Goal: Task Accomplishment & Management: Use online tool/utility

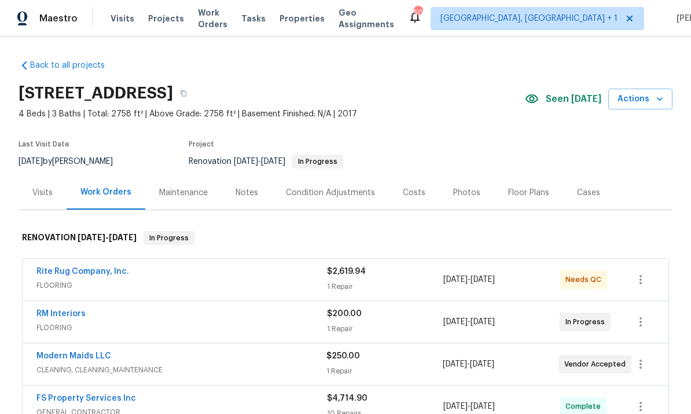
click at [94, 275] on link "Rite Rug Company, Inc." at bounding box center [82, 271] width 93 height 8
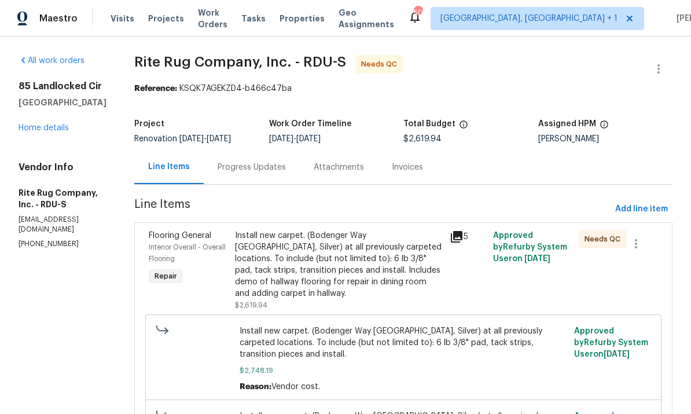
click at [50, 130] on link "Home details" at bounding box center [44, 128] width 50 height 8
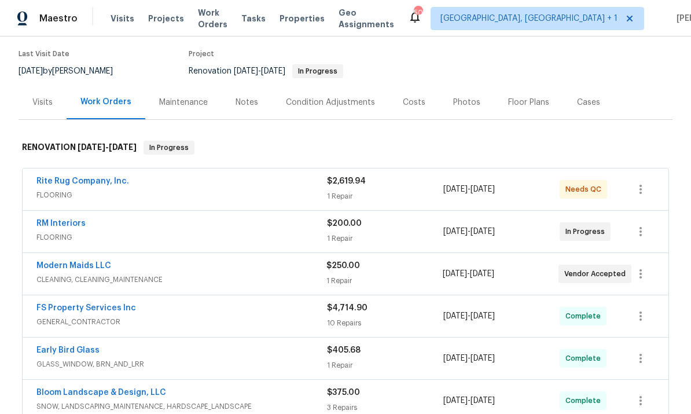
scroll to position [93, 0]
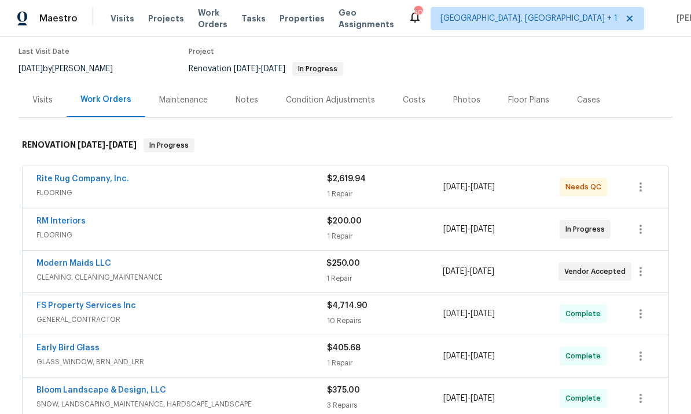
click at [78, 178] on link "Rite Rug Company, Inc." at bounding box center [82, 179] width 93 height 8
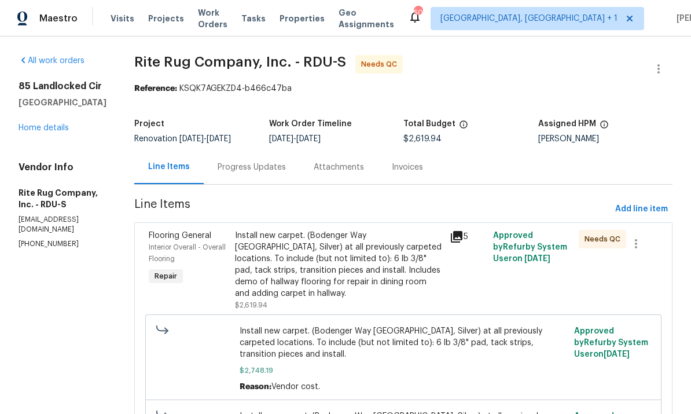
click at [371, 260] on div "Install new carpet. (Bodenger Way 945 Winter Ash, Silver) at all previously car…" at bounding box center [339, 264] width 208 height 69
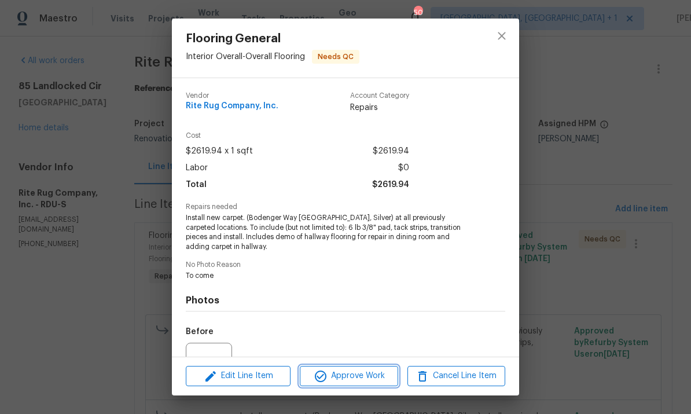
click at [364, 379] on span "Approve Work" at bounding box center [348, 376] width 91 height 14
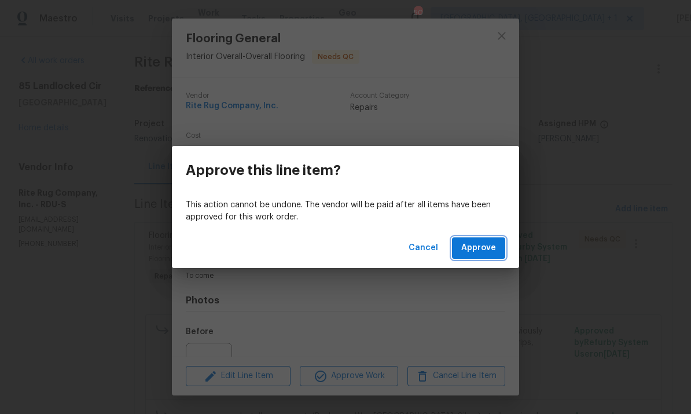
click at [474, 254] on span "Approve" at bounding box center [478, 248] width 35 height 14
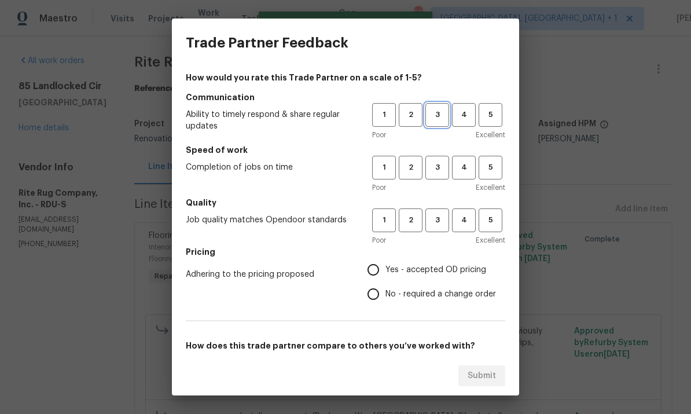
click at [434, 109] on span "3" at bounding box center [437, 114] width 21 height 13
click at [437, 167] on span "3" at bounding box center [437, 167] width 21 height 13
click at [435, 217] on span "3" at bounding box center [437, 220] width 21 height 13
click at [385, 272] on input "Yes - accepted OD pricing" at bounding box center [373, 270] width 24 height 24
radio input "true"
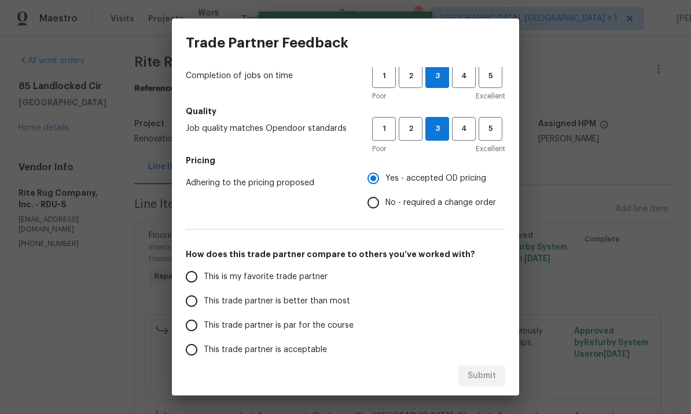
scroll to position [99, 0]
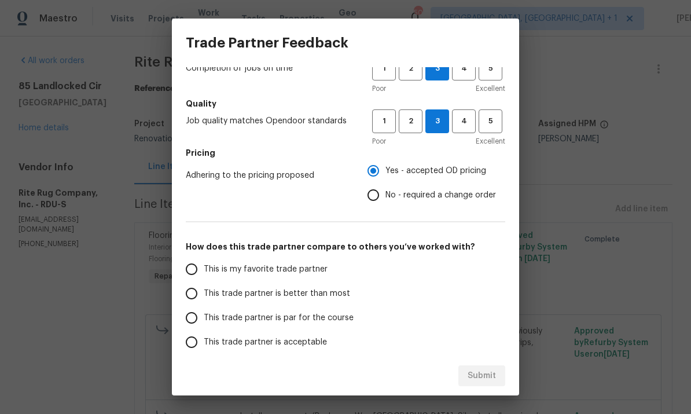
click at [194, 325] on input "This trade partner is par for the course" at bounding box center [191, 318] width 24 height 24
click at [475, 369] on span "Submit" at bounding box center [482, 376] width 28 height 14
radio input "true"
radio input "false"
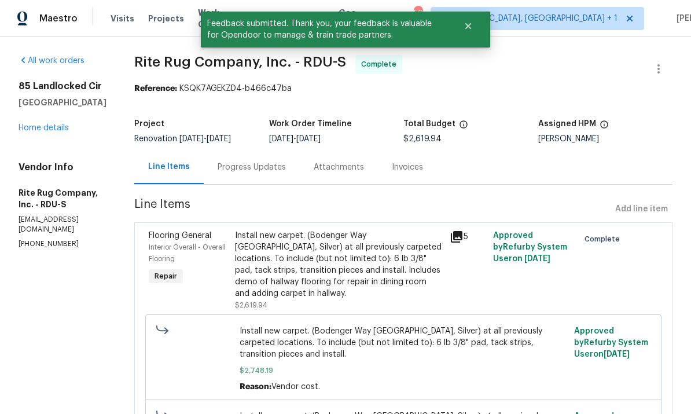
click at [54, 131] on link "Home details" at bounding box center [44, 128] width 50 height 8
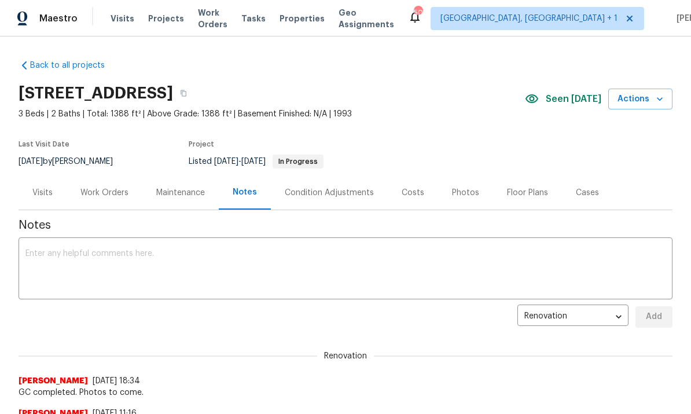
click at [458, 193] on div "Photos" at bounding box center [465, 193] width 27 height 12
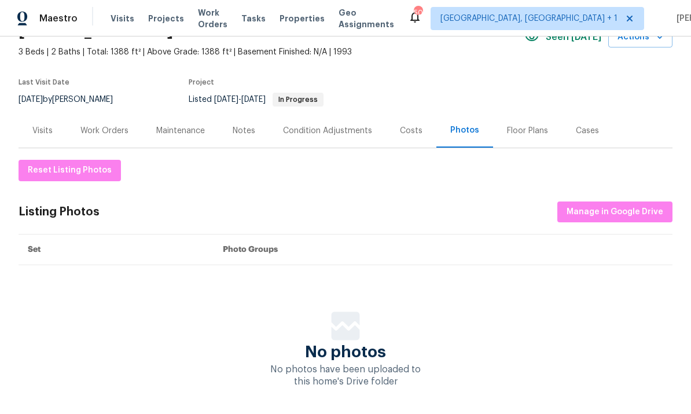
scroll to position [61, 0]
click at [616, 222] on button "Manage in Google Drive" at bounding box center [614, 212] width 115 height 21
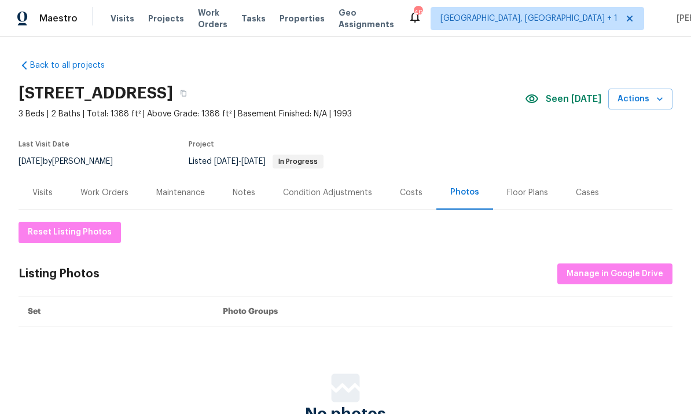
scroll to position [0, 0]
click at [621, 270] on span "Manage in Google Drive" at bounding box center [615, 274] width 97 height 14
click at [241, 193] on div "Notes" at bounding box center [244, 193] width 23 height 12
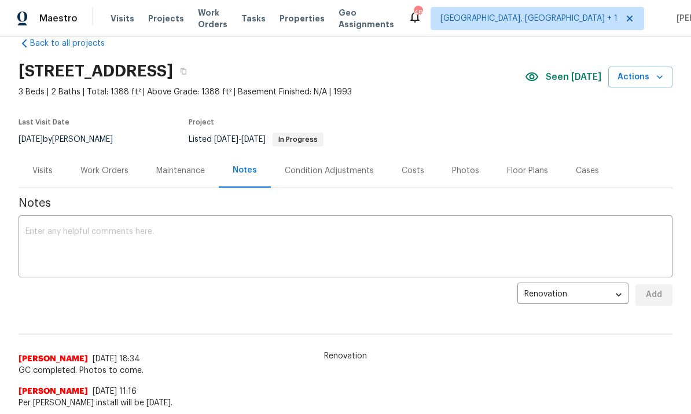
scroll to position [20, 0]
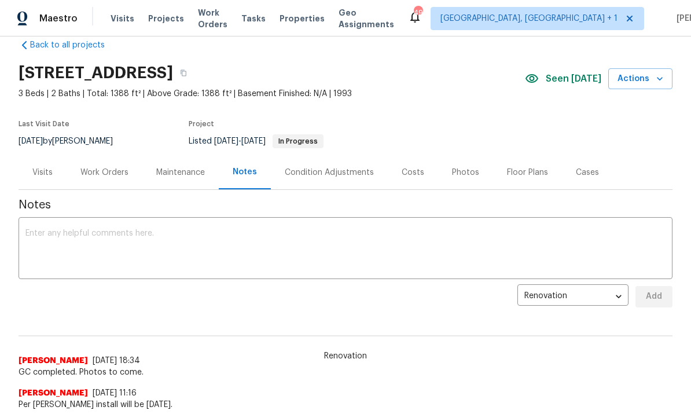
click at [97, 241] on textarea at bounding box center [345, 249] width 640 height 41
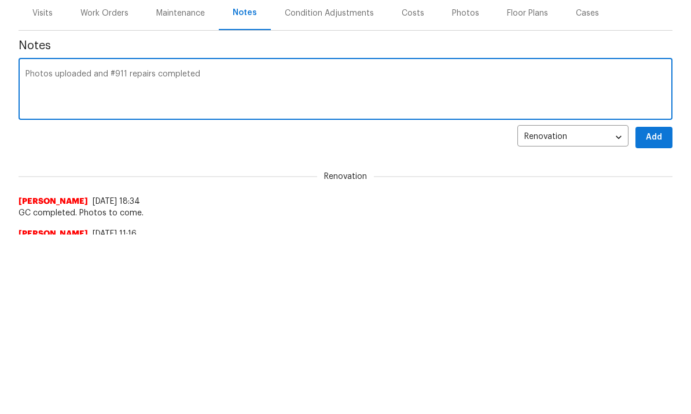
scroll to position [179, 0]
click at [212, 80] on textarea "Photos uploaded and #911 repairs completed" at bounding box center [345, 91] width 640 height 41
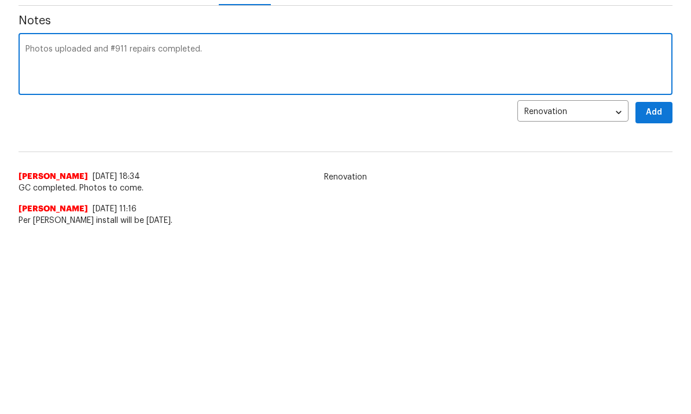
scroll to position [39, 0]
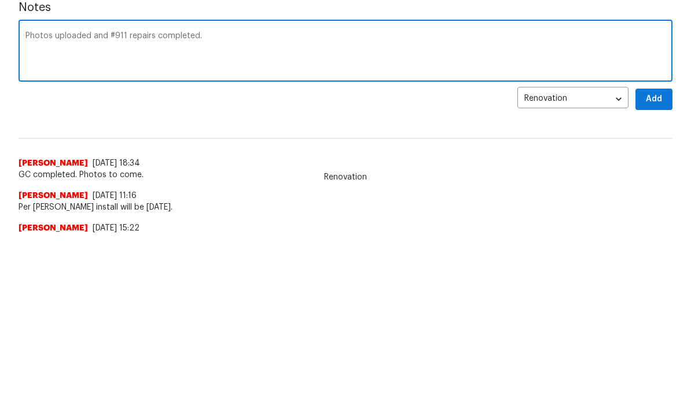
type textarea "Photos uploaded and #911 repairs completed."
click at [656, 102] on span "Add" at bounding box center [654, 99] width 19 height 14
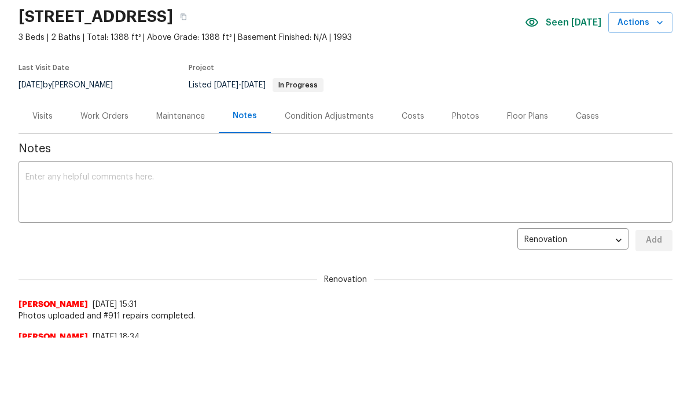
scroll to position [0, 0]
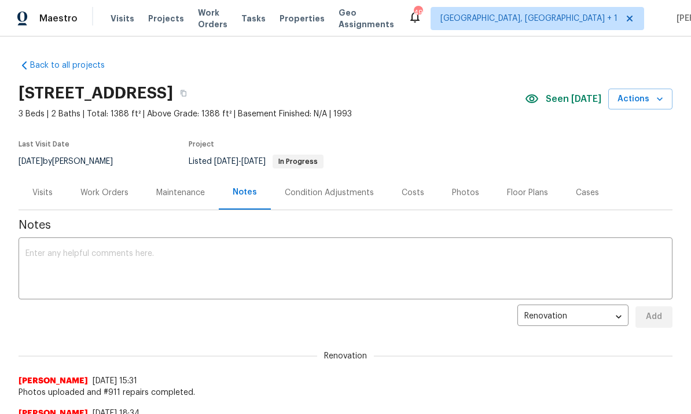
click at [105, 192] on div "Work Orders" at bounding box center [104, 193] width 48 height 12
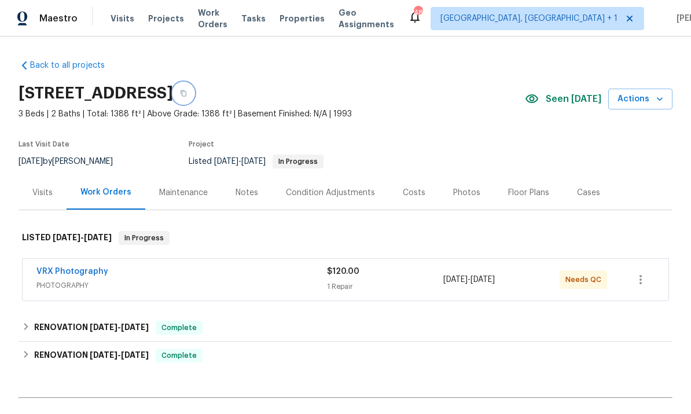
click at [194, 98] on button "button" at bounding box center [183, 93] width 21 height 21
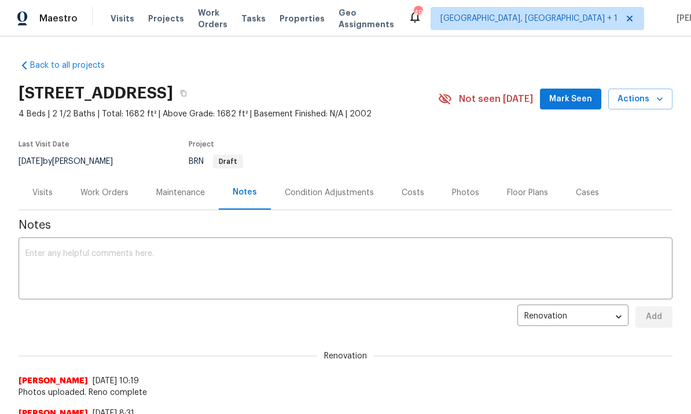
click at [585, 99] on span "Mark Seen" at bounding box center [570, 99] width 43 height 14
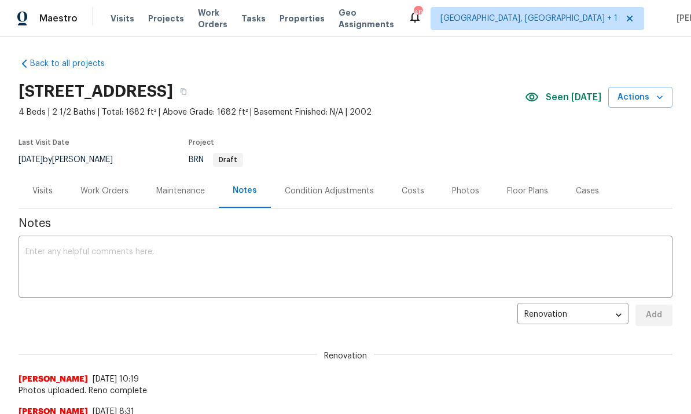
scroll to position [1, 0]
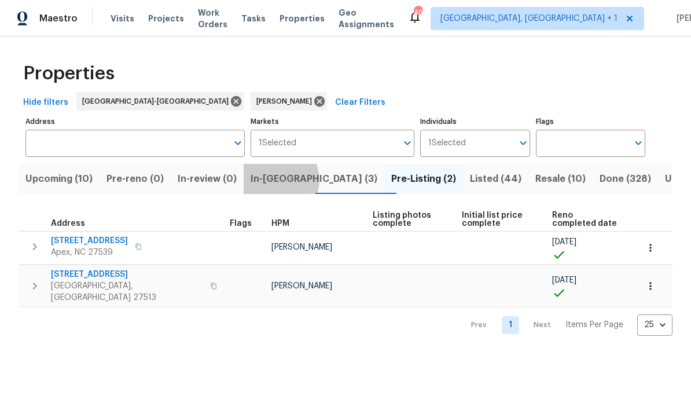
click at [286, 181] on span "In-reno (3)" at bounding box center [314, 179] width 127 height 16
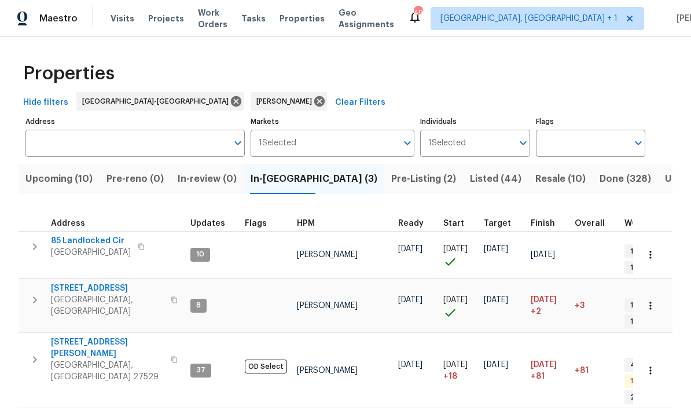
click at [391, 171] on span "Pre-Listing (2)" at bounding box center [423, 179] width 65 height 16
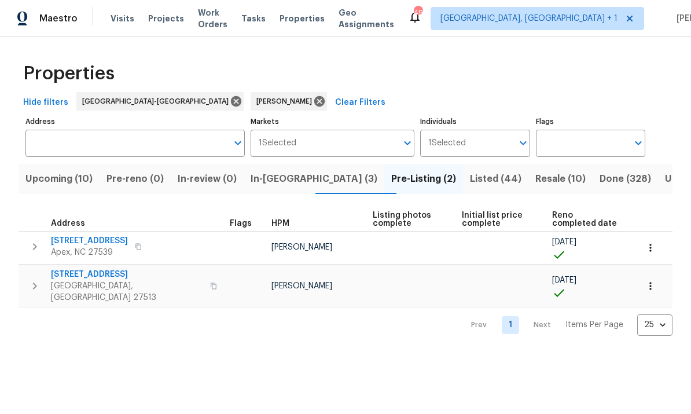
click at [207, 174] on span "In-review (0)" at bounding box center [207, 179] width 59 height 16
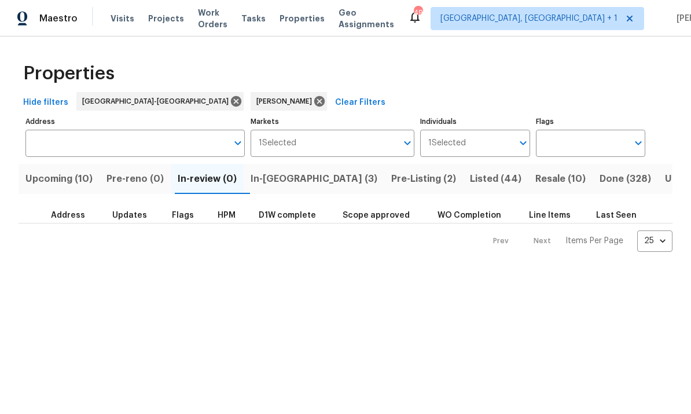
click at [134, 179] on span "Pre-reno (0)" at bounding box center [135, 179] width 57 height 16
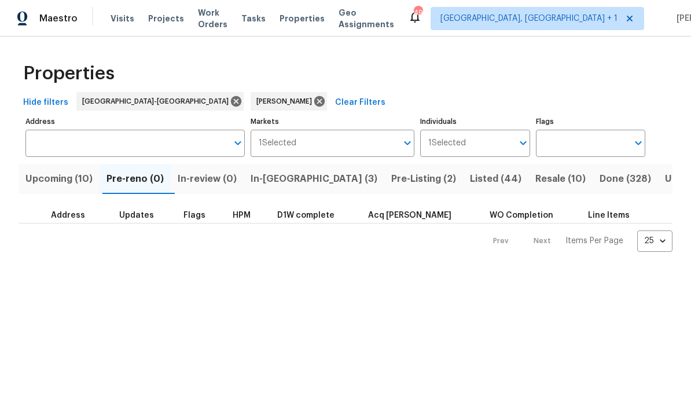
click at [50, 181] on span "Upcoming (10)" at bounding box center [58, 179] width 67 height 16
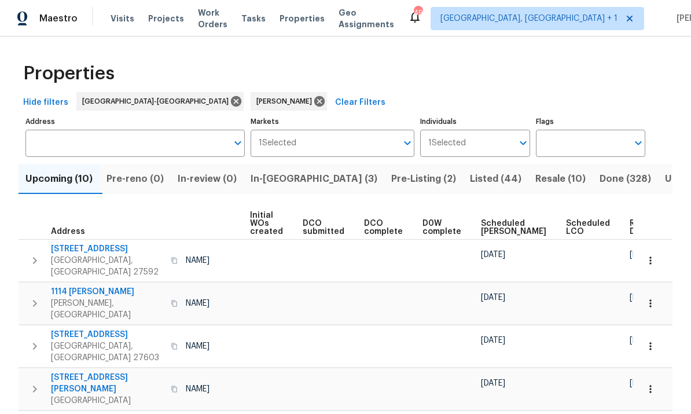
scroll to position [0, 83]
click at [630, 230] on div "Ready Date" at bounding box center [648, 227] width 36 height 16
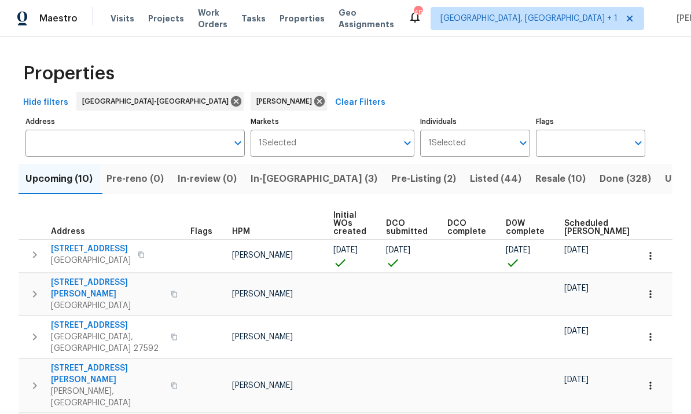
click at [516, 145] on icon "Open" at bounding box center [523, 143] width 14 height 14
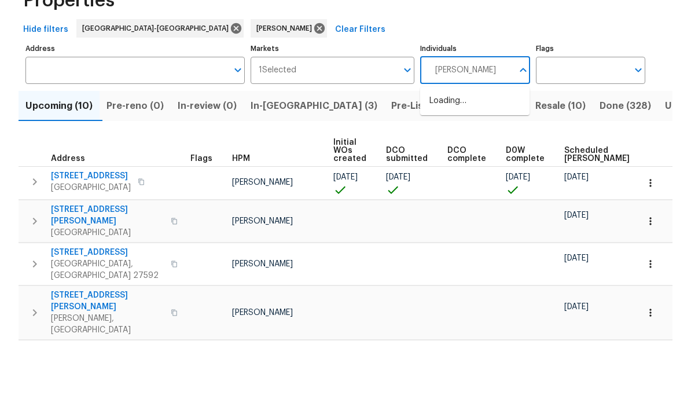
type input "Lee privette"
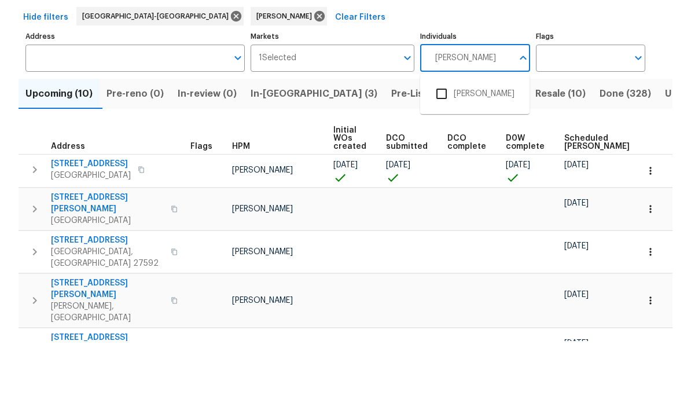
scroll to position [13, 0]
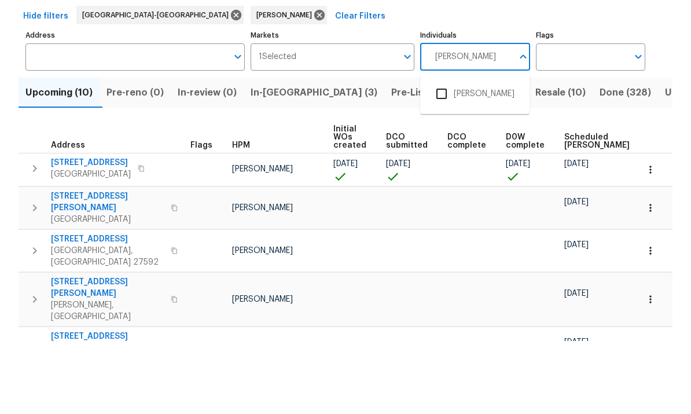
click at [446, 155] on input "checkbox" at bounding box center [442, 167] width 24 height 24
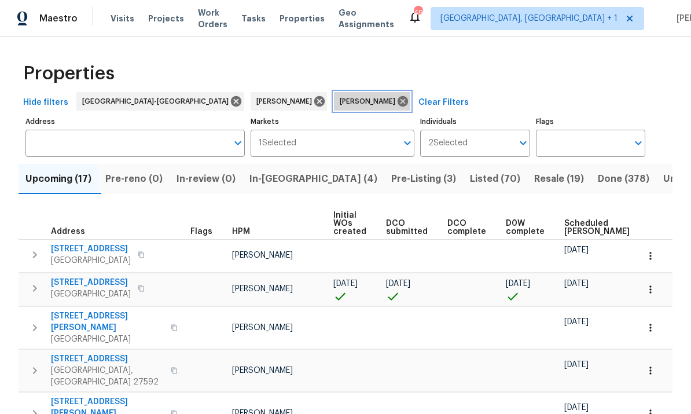
click at [397, 105] on icon at bounding box center [403, 101] width 13 height 13
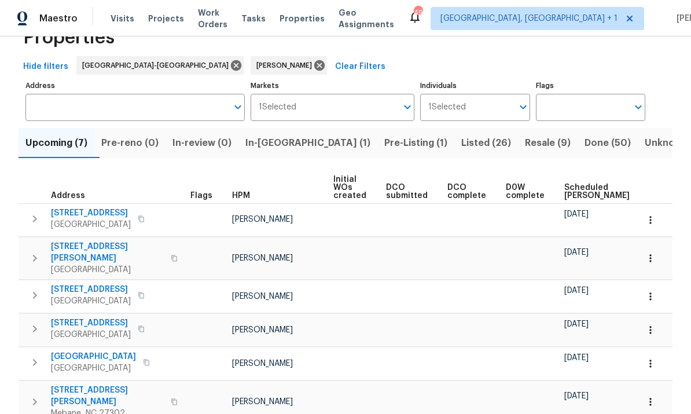
scroll to position [31, 0]
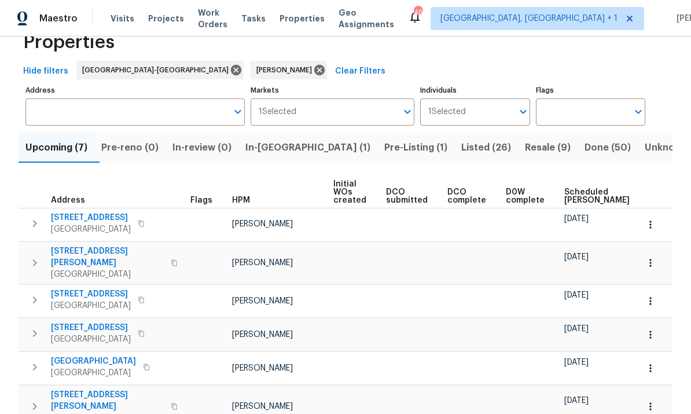
click at [279, 145] on span "In-reno (1)" at bounding box center [307, 148] width 125 height 16
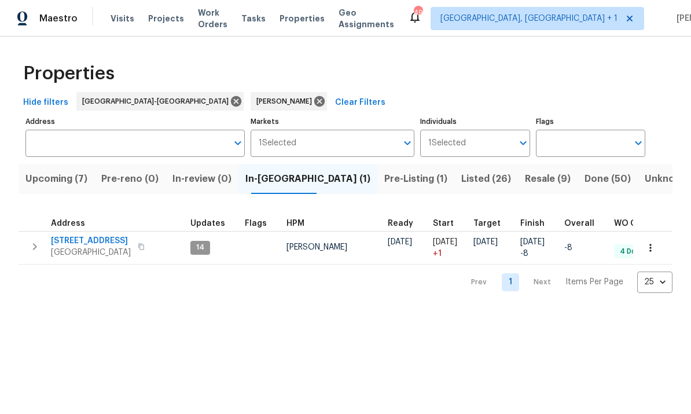
click at [107, 241] on span "1006 Spacious Skies Ln" at bounding box center [91, 241] width 80 height 12
click at [256, 102] on span "[PERSON_NAME]" at bounding box center [286, 102] width 60 height 12
click at [314, 102] on icon at bounding box center [319, 101] width 10 height 10
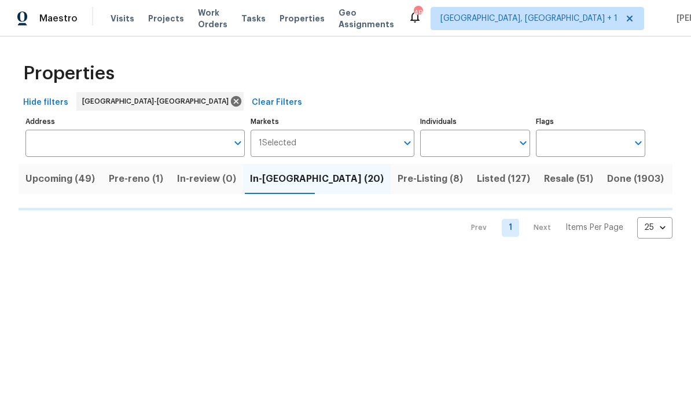
click at [469, 142] on input "Individuals" at bounding box center [466, 143] width 92 height 27
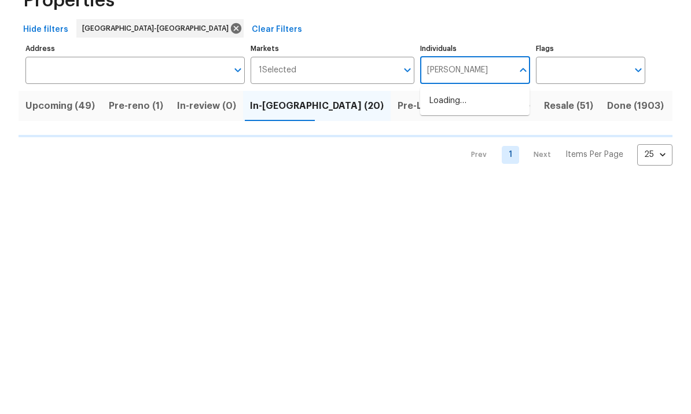
type input "Amanda"
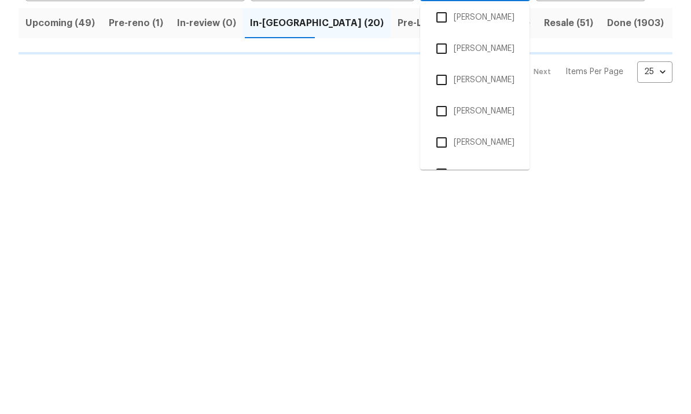
scroll to position [49, 0]
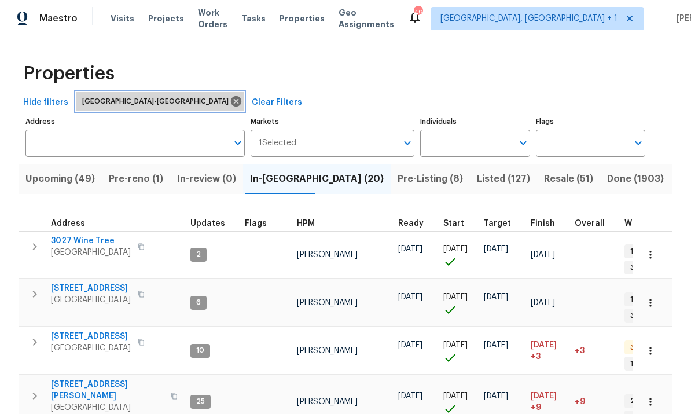
click at [230, 107] on icon at bounding box center [236, 101] width 13 height 13
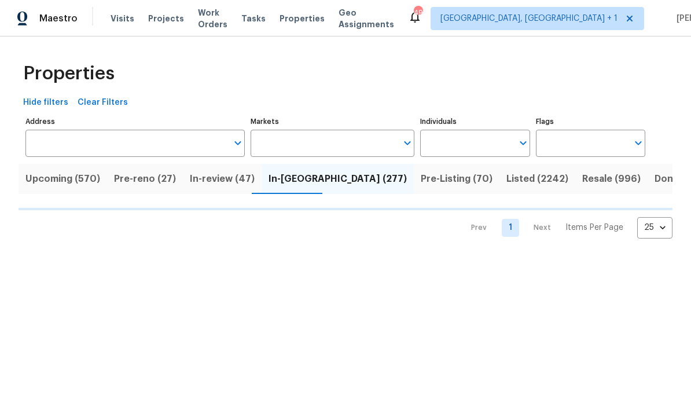
click at [457, 145] on input "Individuals" at bounding box center [466, 143] width 92 height 27
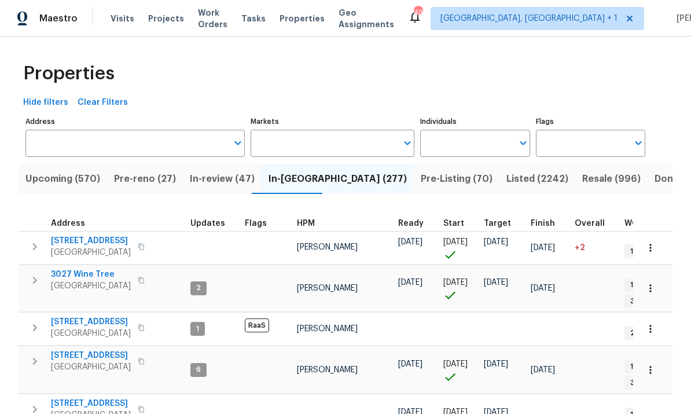
click at [456, 141] on input "Individuals" at bounding box center [466, 143] width 92 height 27
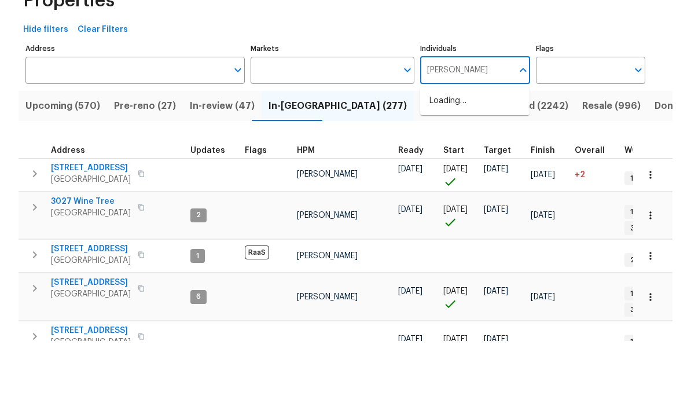
type input "Amanda"
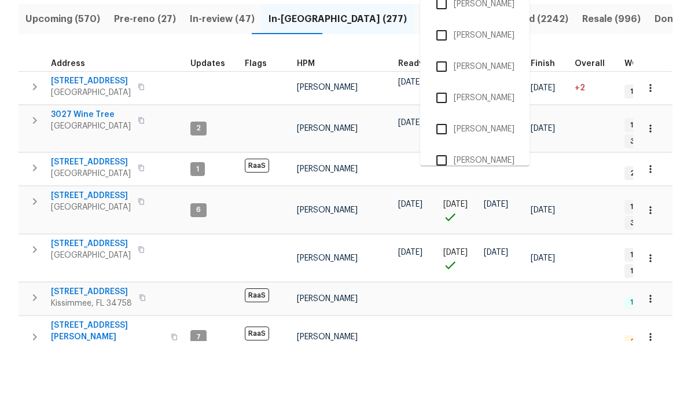
scroll to position [116, 0]
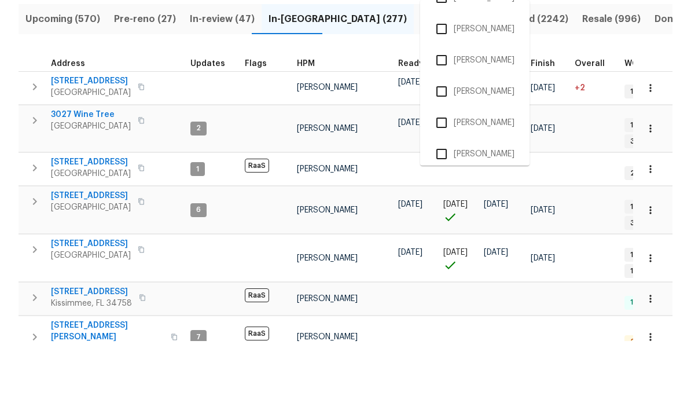
click at [444, 121] on input "checkbox" at bounding box center [442, 133] width 24 height 24
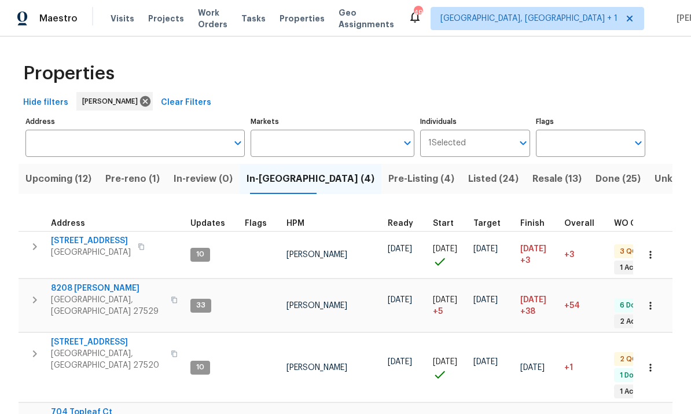
scroll to position [9, 0]
click at [54, 180] on span "Upcoming (12)" at bounding box center [58, 179] width 66 height 16
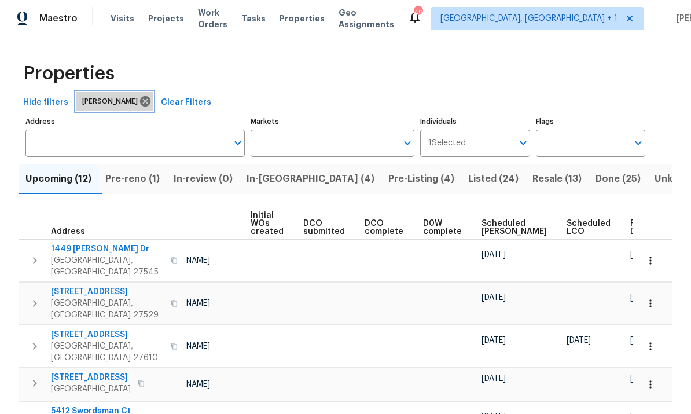
click at [139, 104] on icon at bounding box center [145, 101] width 13 height 13
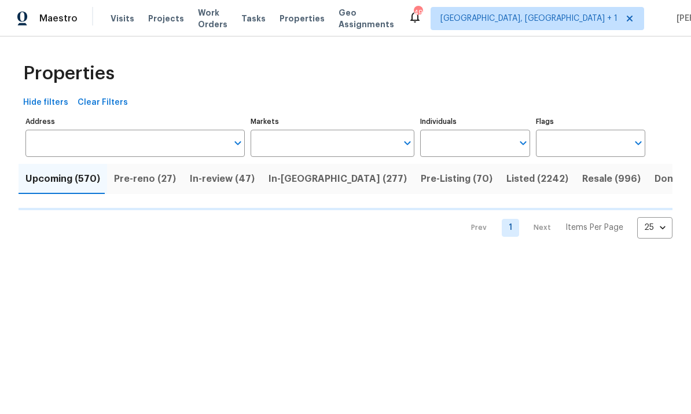
click at [452, 141] on input "Individuals" at bounding box center [466, 143] width 92 height 27
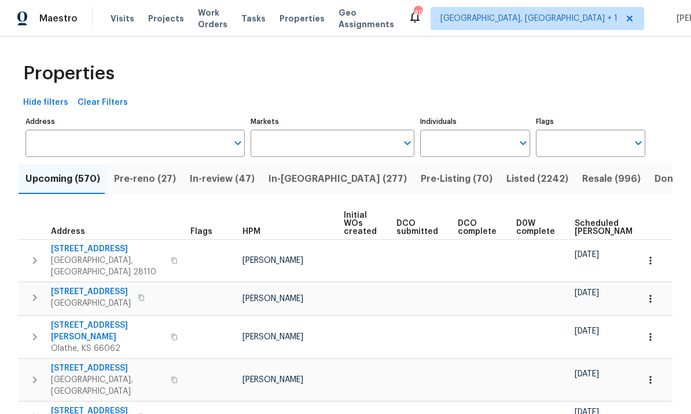
click at [469, 146] on input "Individuals" at bounding box center [466, 143] width 92 height 27
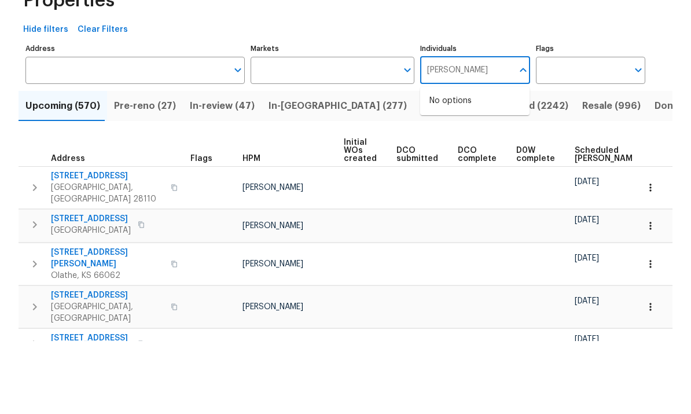
type input "joseph"
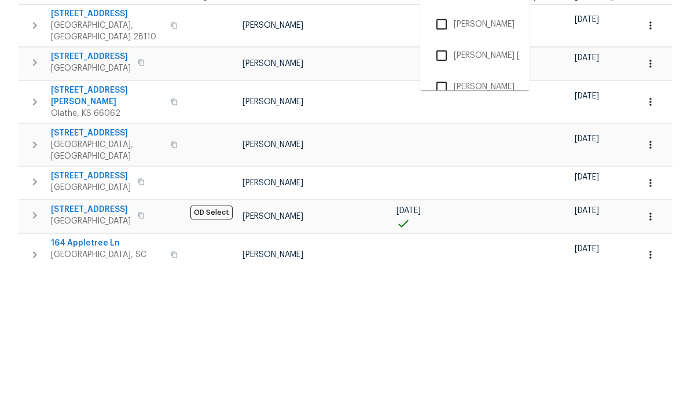
scroll to position [295, 0]
click at [445, 166] on input "checkbox" at bounding box center [442, 178] width 24 height 24
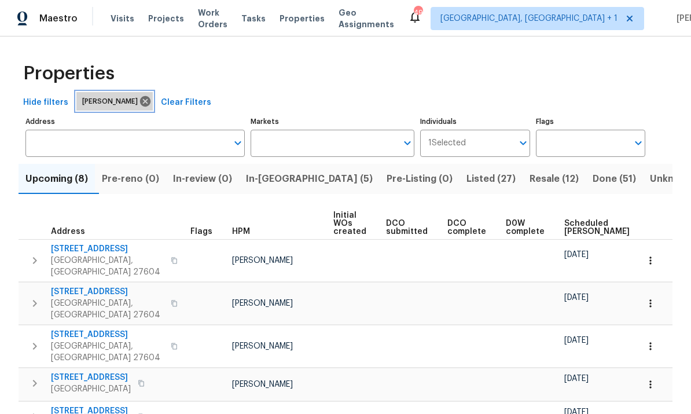
click at [139, 95] on icon at bounding box center [145, 101] width 13 height 13
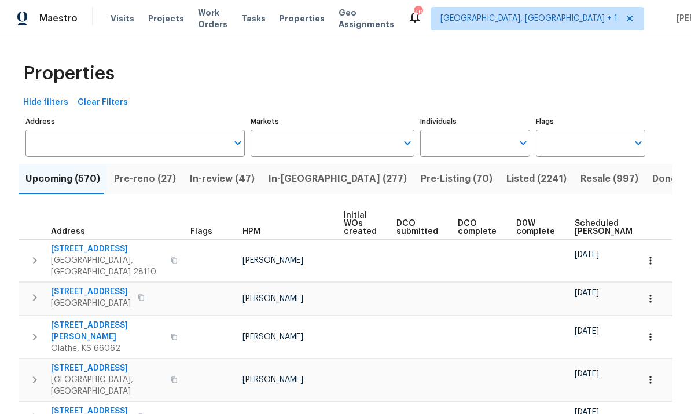
click at [373, 142] on input "Markets" at bounding box center [324, 143] width 147 height 27
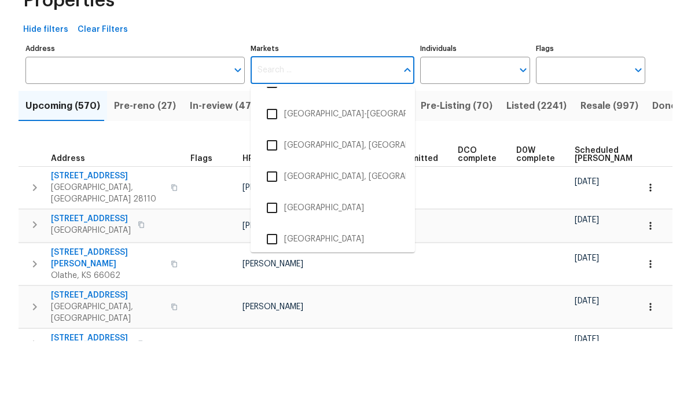
scroll to position [1931, 0]
click at [273, 175] on input "checkbox" at bounding box center [272, 187] width 24 height 24
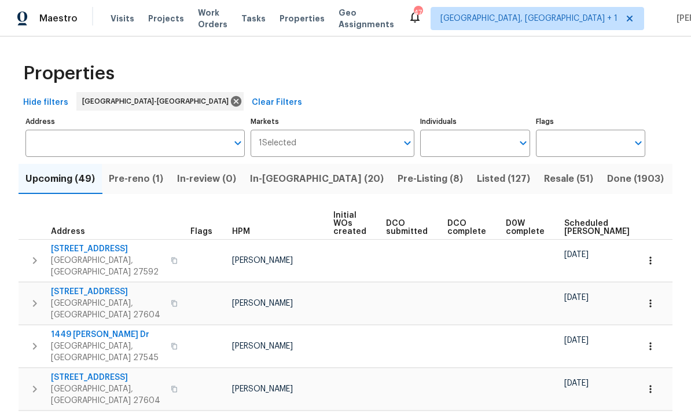
click at [272, 178] on span "In-reno (20)" at bounding box center [317, 179] width 134 height 16
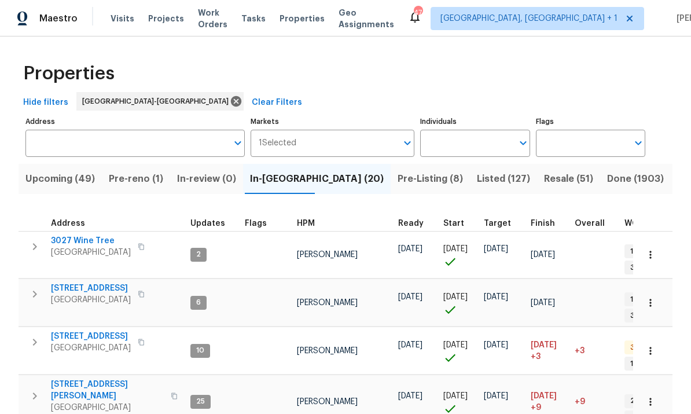
click at [511, 141] on input "Individuals" at bounding box center [466, 143] width 92 height 27
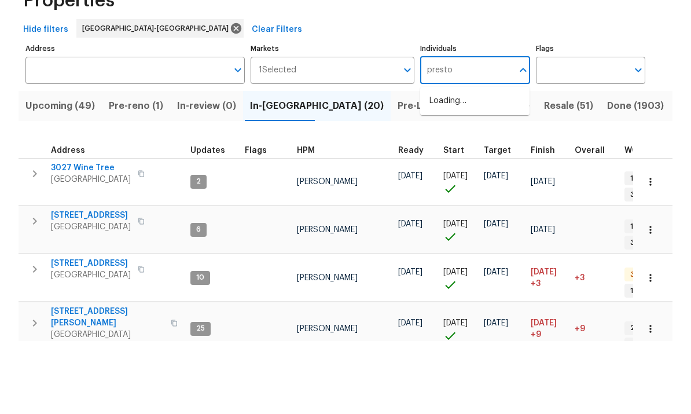
type input "preston"
click at [442, 168] on input "checkbox" at bounding box center [442, 180] width 24 height 24
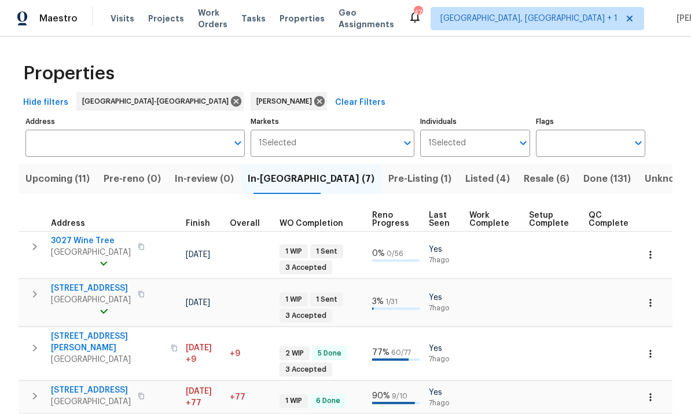
scroll to position [0, 344]
click at [53, 185] on span "Upcoming (11)" at bounding box center [57, 179] width 64 height 16
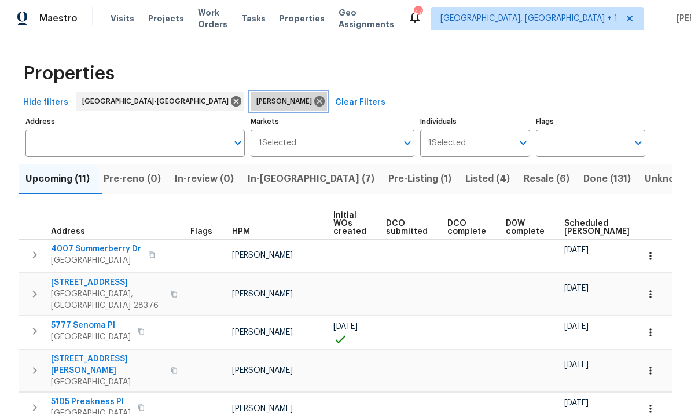
click at [313, 97] on icon at bounding box center [319, 101] width 13 height 13
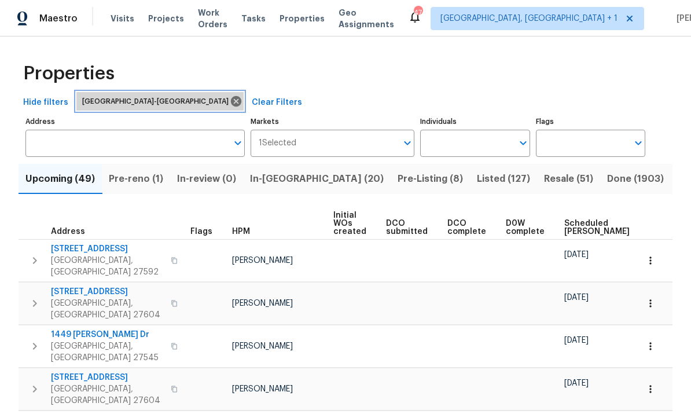
click at [230, 107] on icon at bounding box center [236, 101] width 13 height 13
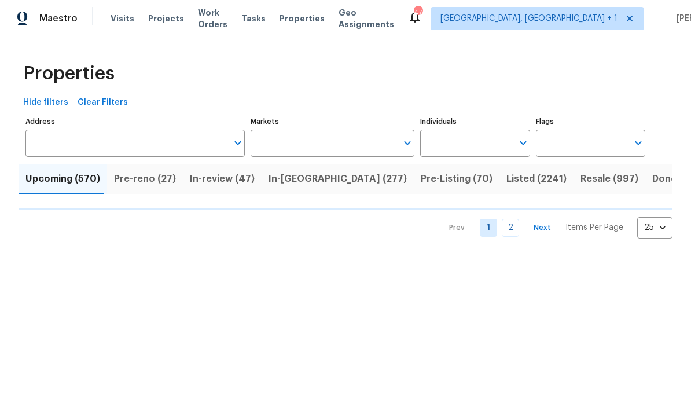
click at [515, 141] on button "Open" at bounding box center [523, 143] width 16 height 16
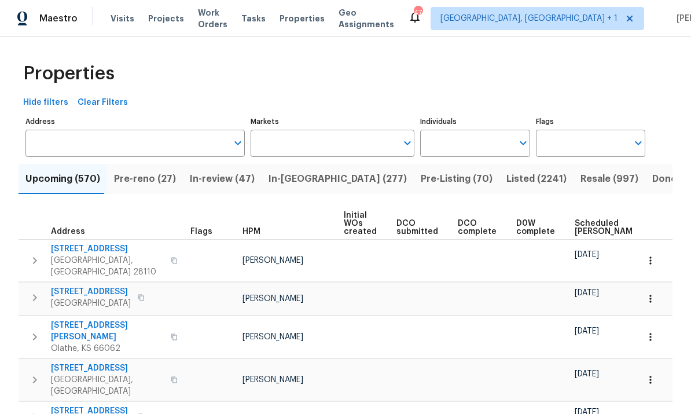
click at [516, 148] on icon "Open" at bounding box center [523, 143] width 14 height 14
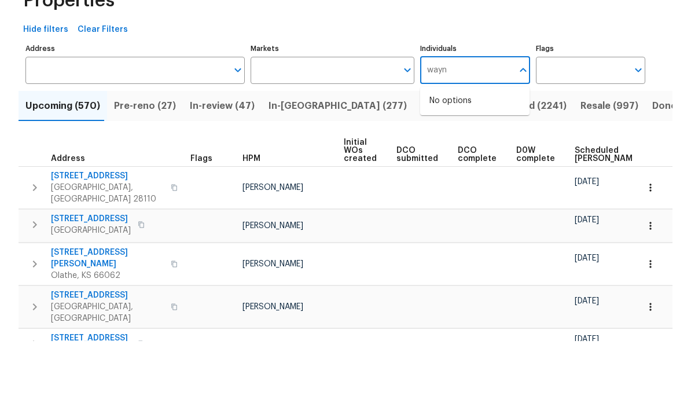
type input "wayne"
click at [446, 199] on input "checkbox" at bounding box center [442, 211] width 24 height 24
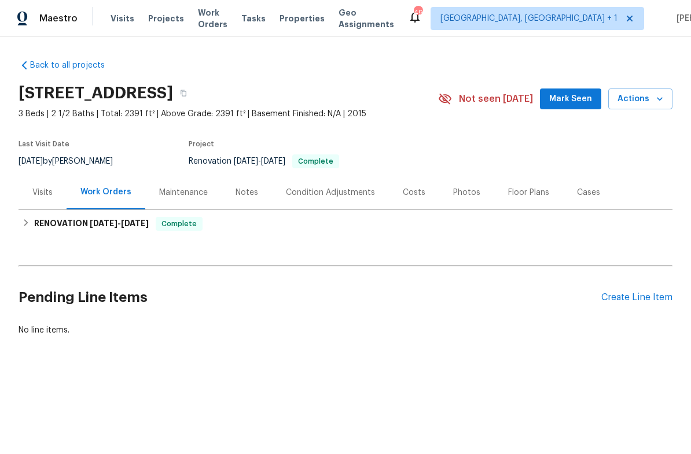
click at [454, 196] on div "Photos" at bounding box center [466, 193] width 27 height 12
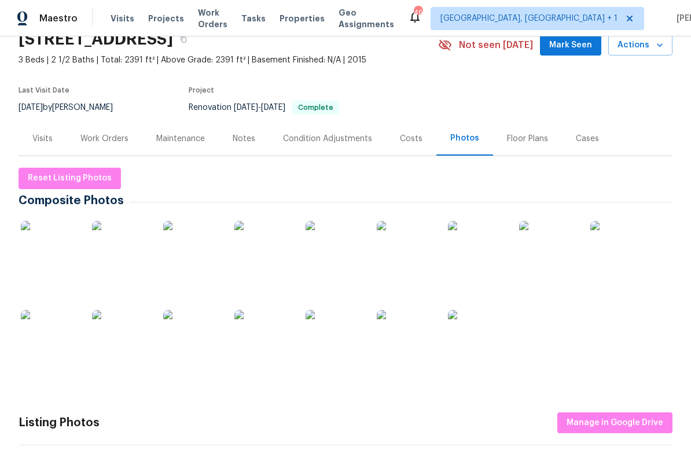
scroll to position [64, 0]
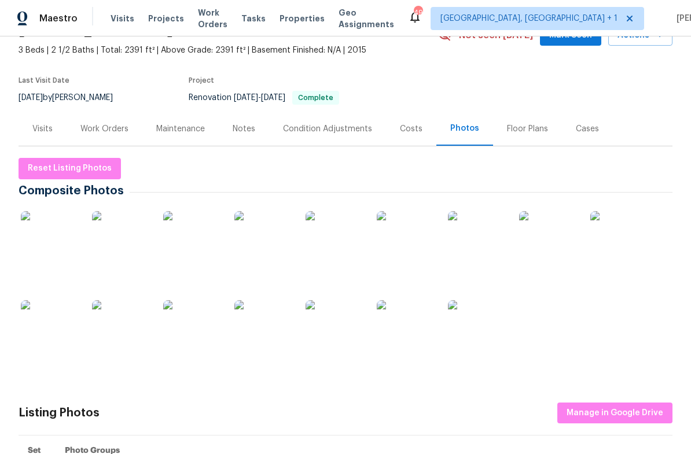
click at [46, 253] on img at bounding box center [50, 240] width 58 height 58
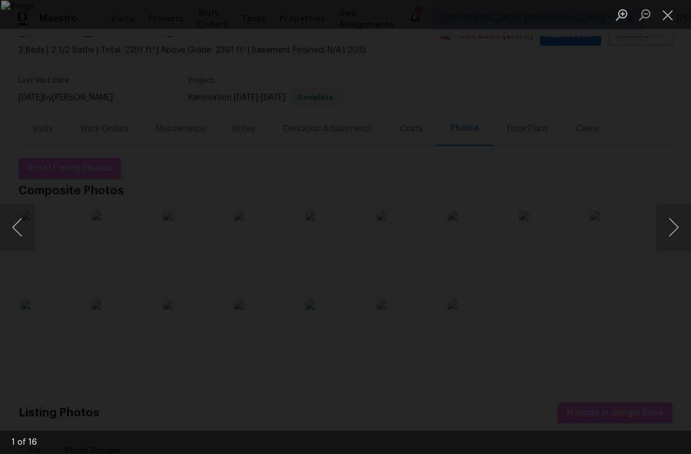
click at [676, 235] on button "Next image" at bounding box center [673, 227] width 35 height 46
click at [677, 229] on button "Next image" at bounding box center [673, 227] width 35 height 46
click at [673, 232] on button "Next image" at bounding box center [673, 227] width 35 height 46
click at [672, 233] on button "Next image" at bounding box center [673, 227] width 35 height 46
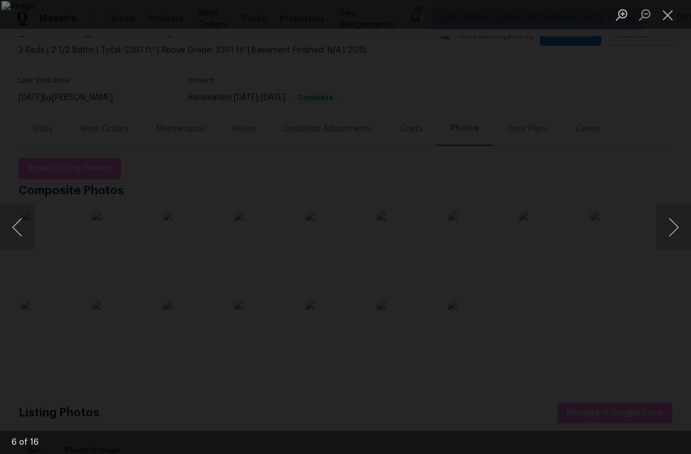
click at [671, 232] on button "Next image" at bounding box center [673, 227] width 35 height 46
click at [672, 229] on button "Next image" at bounding box center [673, 227] width 35 height 46
click at [674, 228] on button "Next image" at bounding box center [673, 227] width 35 height 46
click at [675, 229] on button "Next image" at bounding box center [673, 227] width 35 height 46
click at [676, 228] on button "Next image" at bounding box center [673, 227] width 35 height 46
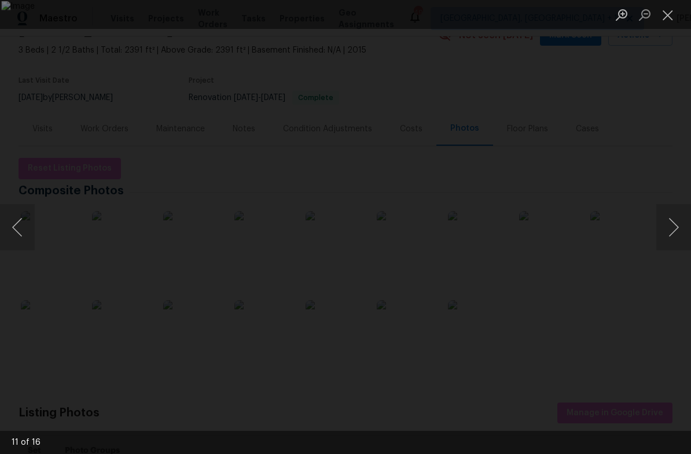
click at [675, 222] on button "Next image" at bounding box center [673, 227] width 35 height 46
click at [674, 224] on button "Next image" at bounding box center [673, 227] width 35 height 46
click at [677, 229] on button "Next image" at bounding box center [673, 227] width 35 height 46
click at [676, 229] on button "Next image" at bounding box center [673, 227] width 35 height 46
click at [681, 225] on button "Next image" at bounding box center [673, 227] width 35 height 46
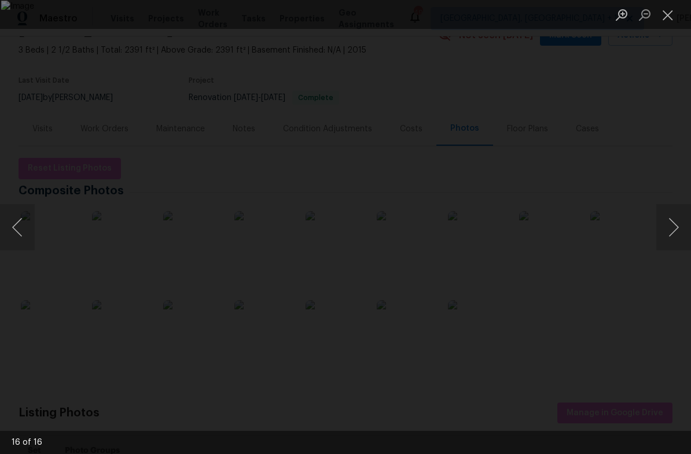
click at [678, 226] on button "Next image" at bounding box center [673, 227] width 35 height 46
click at [681, 180] on div "Lightbox" at bounding box center [345, 227] width 691 height 454
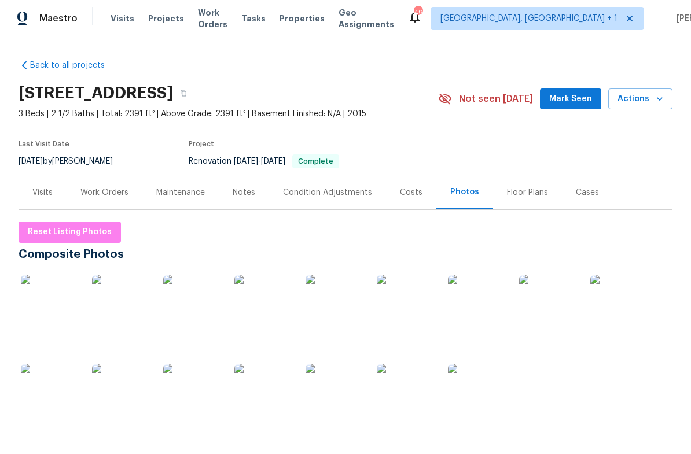
scroll to position [0, 0]
